Goal: Task Accomplishment & Management: Use online tool/utility

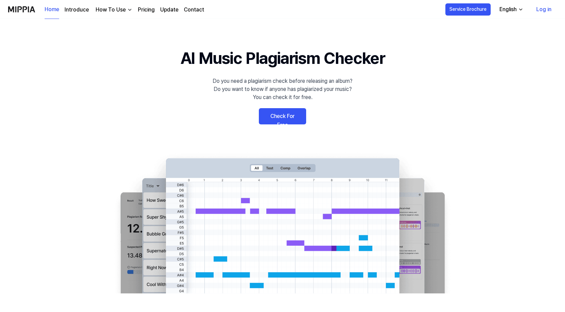
click at [279, 120] on link "Check For Free" at bounding box center [282, 116] width 47 height 16
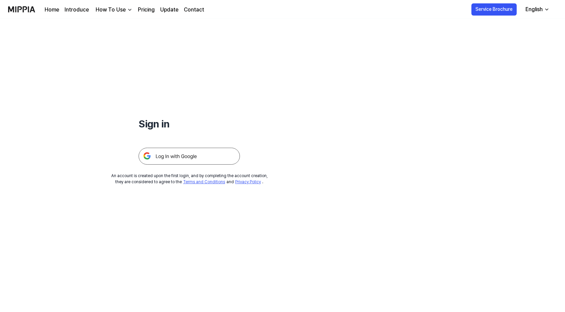
click at [175, 154] on img at bounding box center [189, 156] width 101 height 17
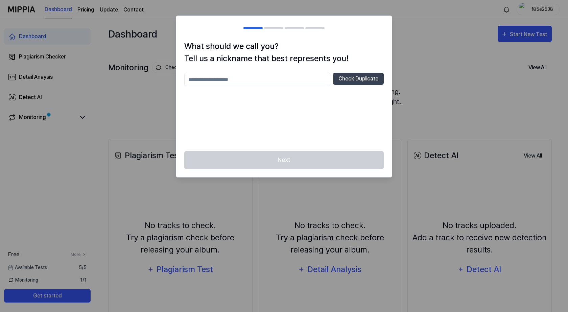
click at [282, 82] on input "text" at bounding box center [257, 80] width 146 height 14
type input "******"
click at [350, 76] on button "Check Duplicate" at bounding box center [358, 79] width 51 height 12
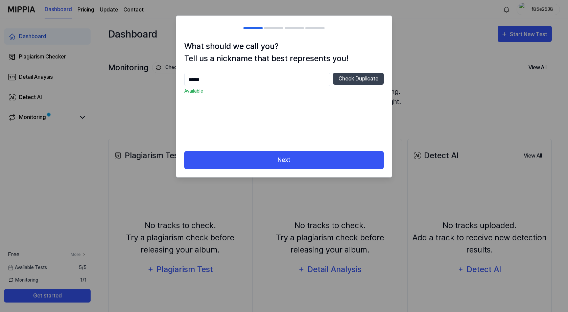
click at [316, 180] on div at bounding box center [284, 156] width 568 height 312
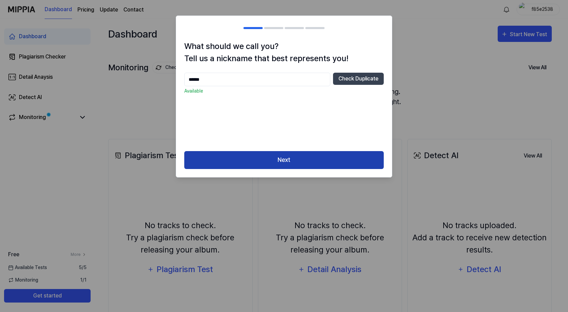
click at [312, 168] on button "Next" at bounding box center [283, 160] width 199 height 18
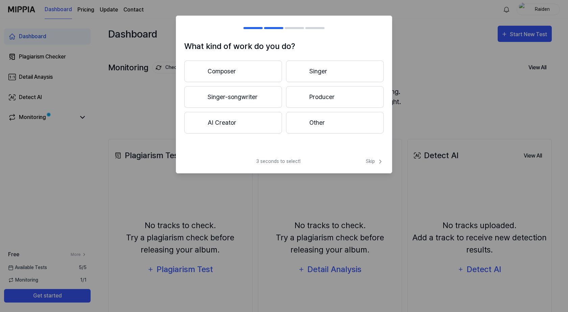
click at [263, 60] on button "Composer" at bounding box center [233, 71] width 98 height 22
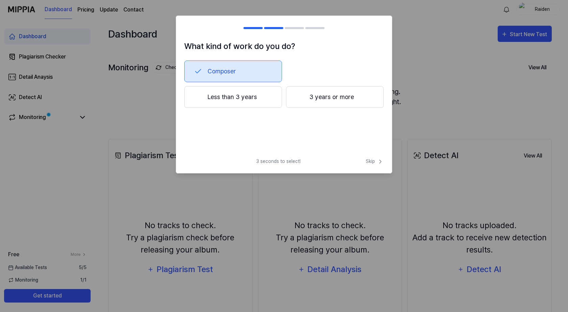
click at [312, 102] on button "3 years or more" at bounding box center [335, 97] width 98 height 22
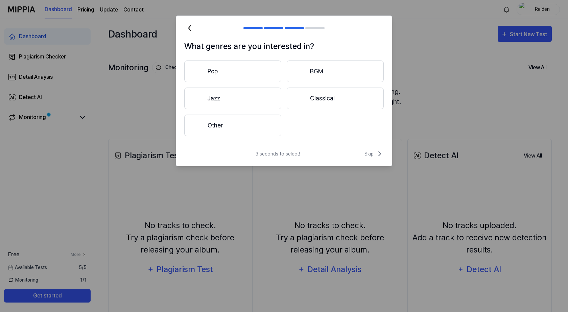
click at [268, 123] on button "Other" at bounding box center [232, 126] width 97 height 22
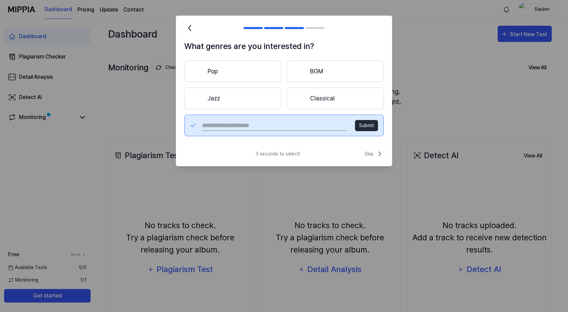
click at [306, 127] on input "text" at bounding box center [274, 125] width 145 height 11
type input "***"
click at [359, 126] on button "Submit" at bounding box center [366, 125] width 23 height 11
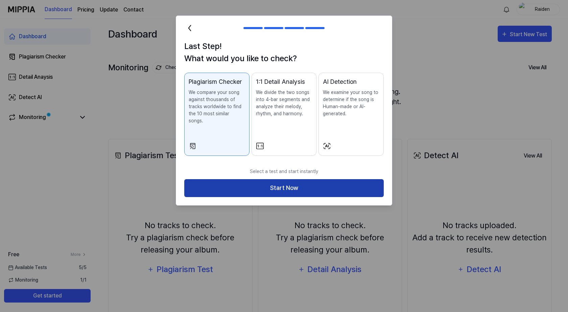
click at [322, 180] on button "Start Now" at bounding box center [283, 188] width 199 height 18
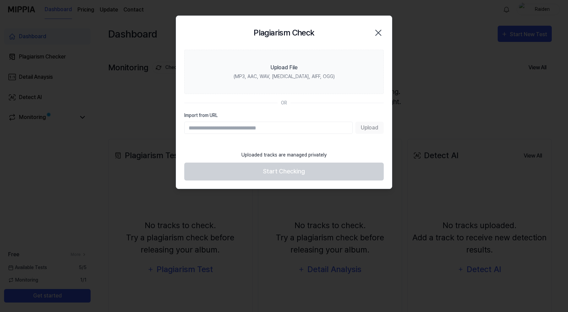
click at [298, 33] on h2 "Plagiarism Check" at bounding box center [283, 33] width 60 height 12
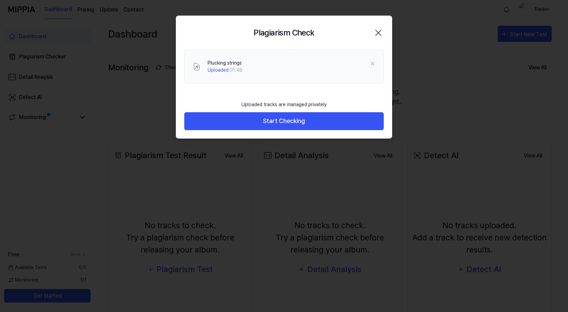
click at [373, 63] on icon at bounding box center [372, 63] width 3 height 3
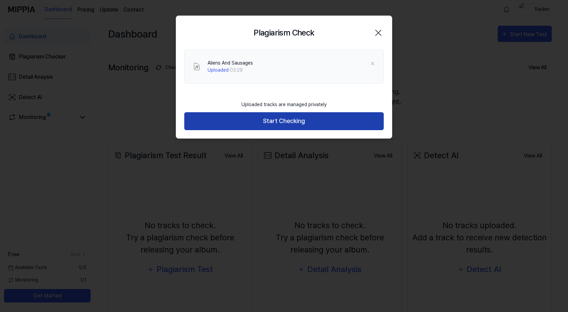
click at [314, 121] on button "Start Checking" at bounding box center [283, 121] width 199 height 18
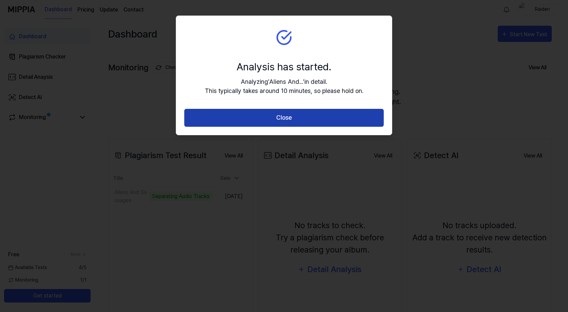
click at [320, 116] on button "Close" at bounding box center [283, 118] width 199 height 18
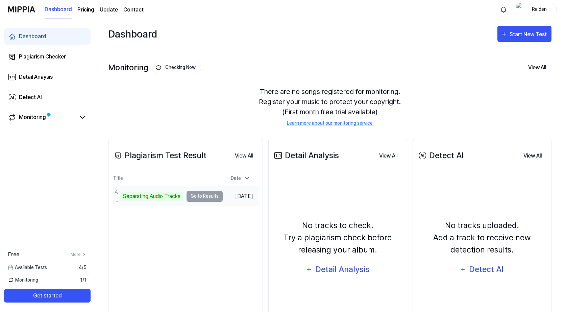
click at [215, 198] on td "Aliens And Sausages Separating Audio Tracks Go to Results" at bounding box center [168, 196] width 110 height 19
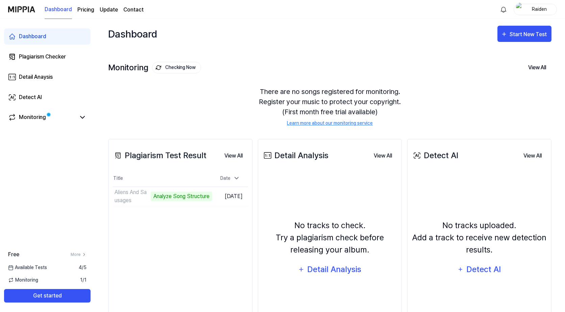
click at [164, 302] on div "Plagiarism Test Result View All Plagiarism Test Result Title Date Aliens And Sa…" at bounding box center [180, 244] width 144 height 210
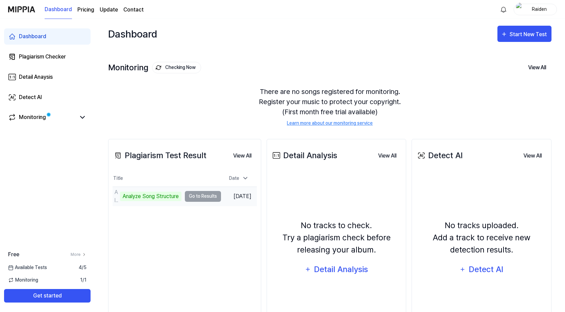
click at [173, 195] on div "Analyze Song Structure" at bounding box center [151, 196] width 62 height 9
click at [197, 197] on td "Aliens And Sausages Analyze Song Structure Go to Results" at bounding box center [167, 196] width 108 height 19
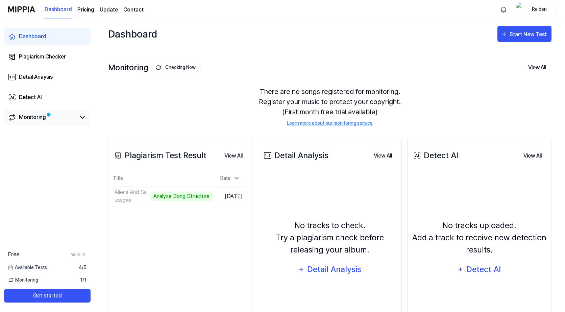
click at [73, 118] on link "Monitoring" at bounding box center [42, 117] width 68 height 8
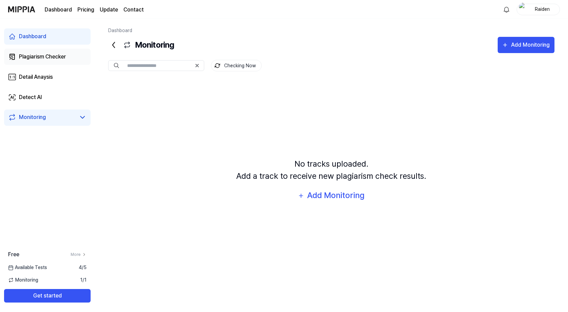
click at [55, 58] on div "Plagiarism Checker" at bounding box center [42, 57] width 47 height 8
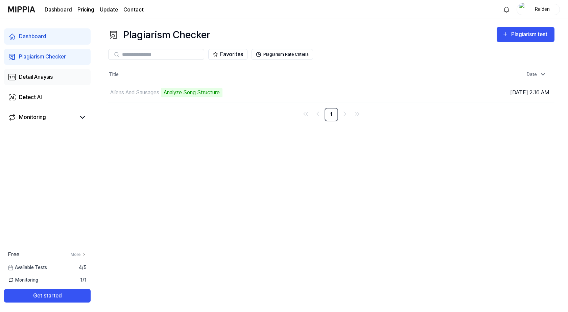
click at [58, 76] on link "Detail Anaysis" at bounding box center [47, 77] width 87 height 16
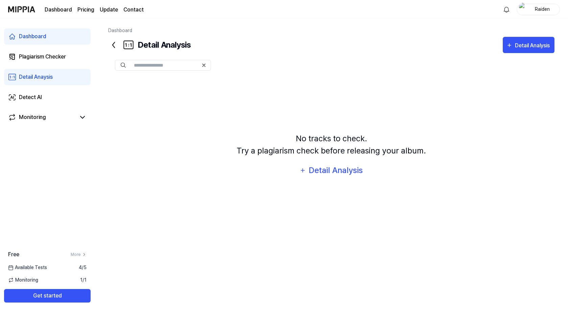
click at [60, 40] on link "Dashboard" at bounding box center [47, 36] width 87 height 16
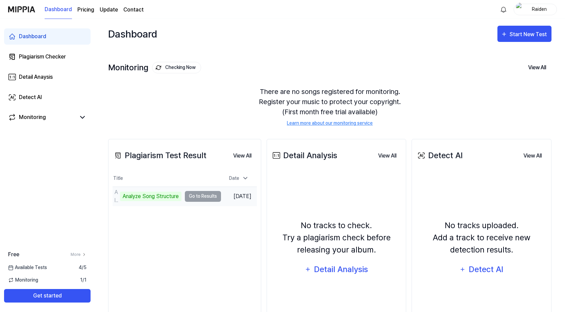
click at [126, 198] on div "Analyze Song Structure" at bounding box center [151, 196] width 62 height 9
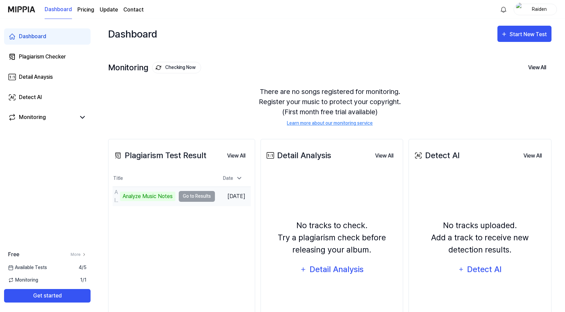
click at [200, 196] on td "Aliens And Sausages Analyze Music Notes Go to Results" at bounding box center [164, 196] width 102 height 19
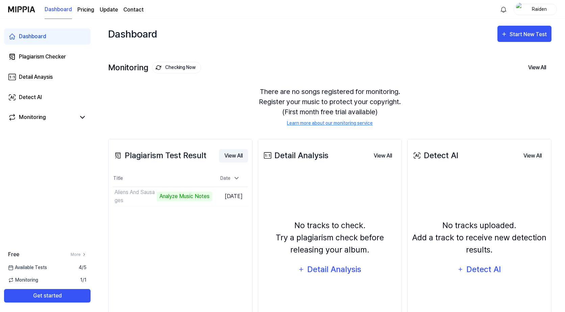
click at [233, 157] on button "View All" at bounding box center [233, 156] width 29 height 14
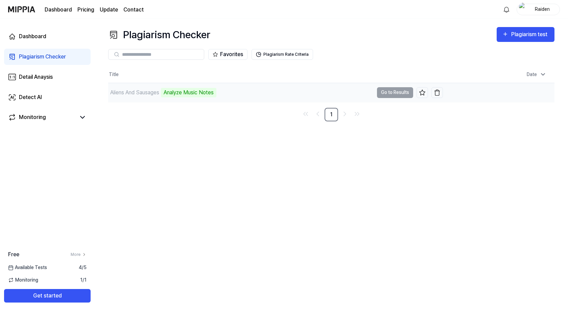
click at [404, 91] on td "Aliens And Sausages Analyze Music Notes Go to Results" at bounding box center [275, 92] width 335 height 19
click at [295, 94] on div "Aliens And Sausages Analyze Music Notes" at bounding box center [240, 92] width 265 height 19
click at [216, 98] on div "Aliens And Sausages Analyze Music Notes" at bounding box center [240, 92] width 265 height 19
click at [151, 91] on div "Aliens And Sausages" at bounding box center [134, 93] width 49 height 8
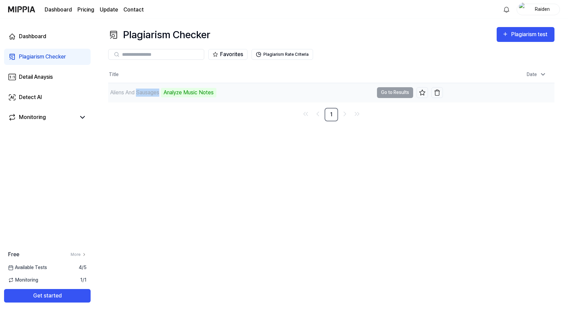
click at [151, 91] on div "Aliens And Sausages" at bounding box center [134, 93] width 49 height 8
click at [185, 94] on div "Analyze Music Notes" at bounding box center [188, 92] width 55 height 9
click at [314, 86] on div "Aliens And Sausages Analyze Music Notes" at bounding box center [240, 92] width 265 height 19
click at [515, 95] on td "Aug 13, 2025, 2:16 AM" at bounding box center [499, 92] width 112 height 19
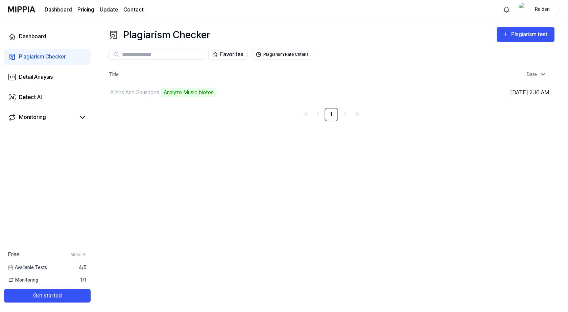
click at [474, 152] on div "Plagiarism Checker Plagiarism test Plagiarism Checker Detail Analysis Detect AI…" at bounding box center [331, 165] width 473 height 293
click at [391, 94] on td "Aliens And Sausages Analyze Music Notes Go to Results" at bounding box center [275, 92] width 335 height 19
click at [40, 293] on button "Get started" at bounding box center [47, 296] width 87 height 14
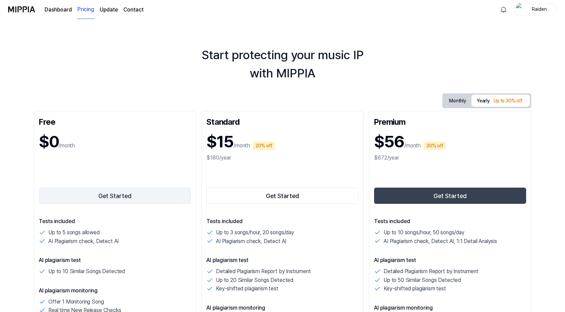
click at [147, 200] on button "Get Started" at bounding box center [115, 196] width 152 height 16
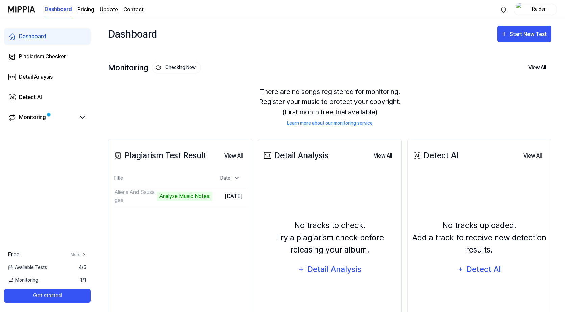
click at [64, 42] on link "Dashboard" at bounding box center [47, 36] width 87 height 16
